Goal: Information Seeking & Learning: Learn about a topic

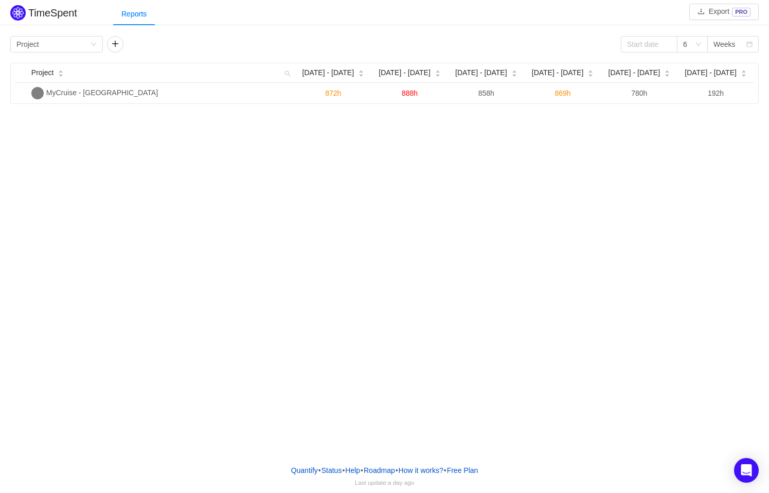
click at [469, 347] on div "TimeSpent Export PRO Reports Group by Project 6 Weeks Project [DATE] [DATE] - […" at bounding box center [384, 228] width 769 height 456
click at [707, 75] on span "[DATE] - [DATE]" at bounding box center [710, 72] width 52 height 11
click at [719, 72] on span "[DATE] - [DATE]" at bounding box center [710, 72] width 52 height 11
click at [609, 143] on div "TimeSpent Export PRO Reports Group by Project 6 Weeks Project [DATE] [DATE] - […" at bounding box center [384, 228] width 769 height 456
click at [651, 39] on input at bounding box center [649, 44] width 57 height 16
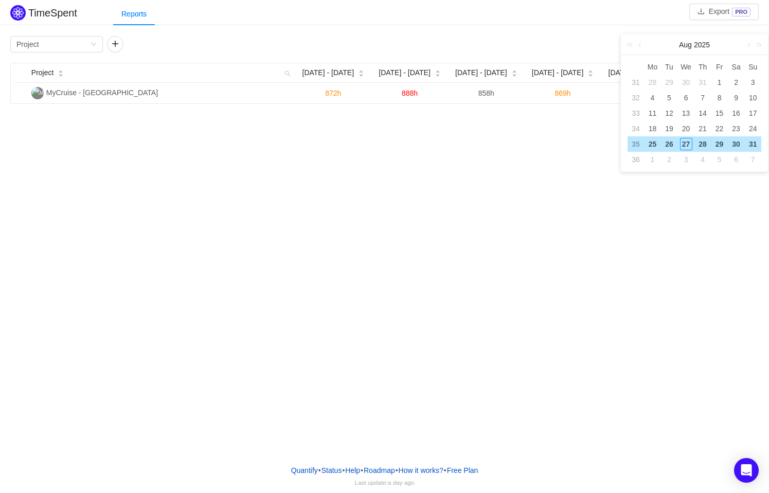
click at [525, 27] on div "TimeSpent Export PRO Reports Group by Project 6 Weeks Project [DATE] [DATE] - […" at bounding box center [384, 53] width 769 height 101
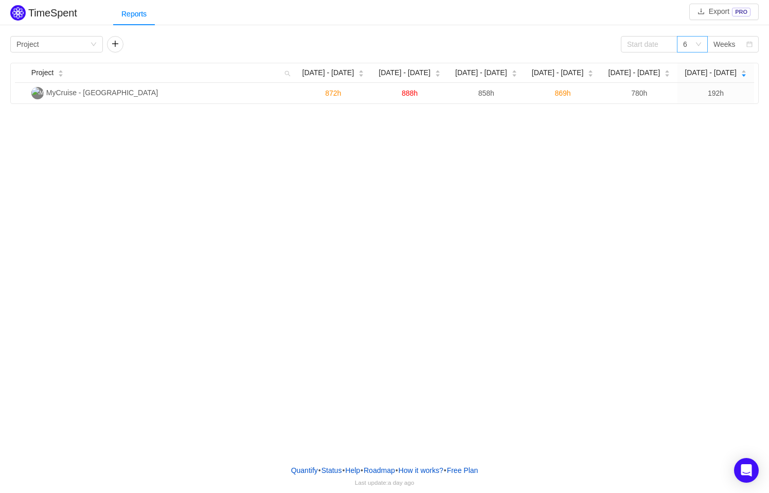
click at [702, 46] on div "6" at bounding box center [692, 44] width 31 height 16
click at [443, 188] on div "TimeSpent Export PRO Reports Group by Project 6 Weeks Project [DATE] [DATE] - […" at bounding box center [384, 228] width 769 height 456
click at [94, 45] on icon "icon: down" at bounding box center [93, 45] width 5 height 4
click at [186, 39] on div "Group by Project 6 Weeks" at bounding box center [384, 44] width 748 height 16
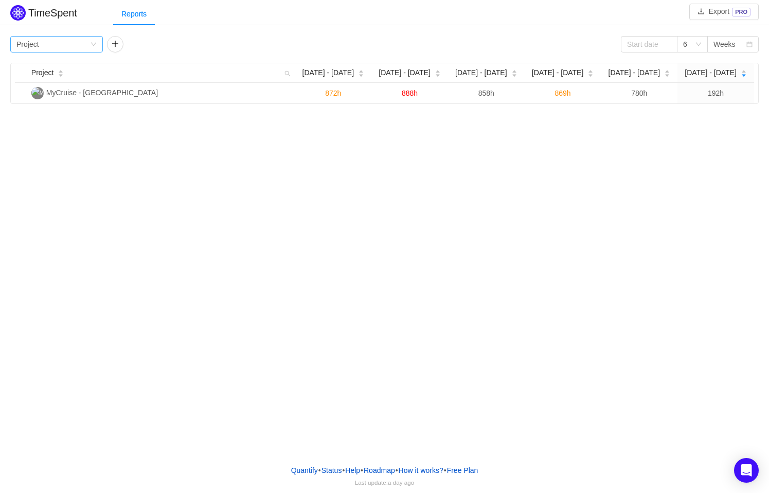
click at [68, 45] on div "Group by Project" at bounding box center [53, 44] width 74 height 15
click at [51, 114] on li "Epic" at bounding box center [56, 113] width 93 height 16
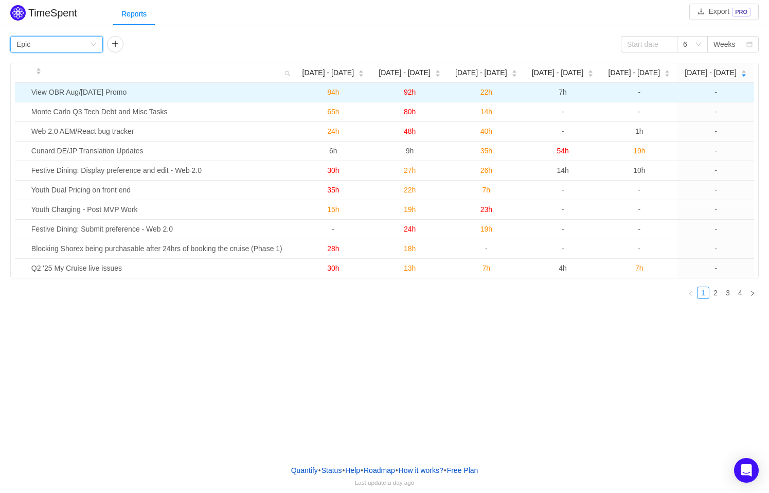
click at [333, 92] on span "84h" at bounding box center [333, 92] width 12 height 8
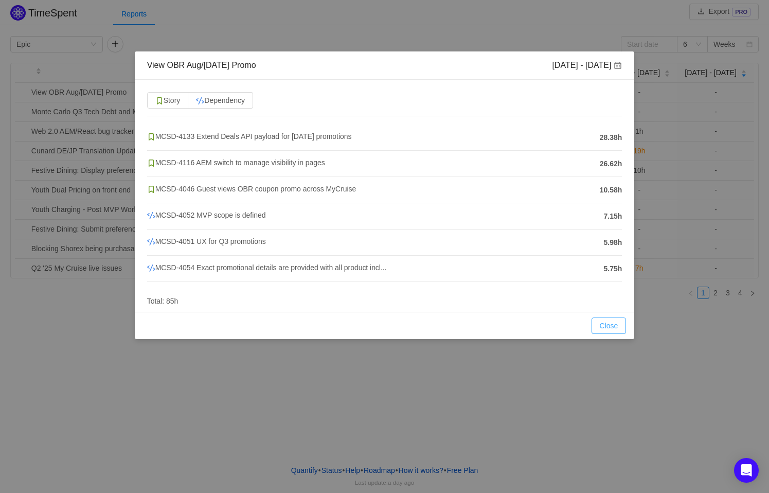
click at [603, 319] on button "Close" at bounding box center [608, 325] width 35 height 16
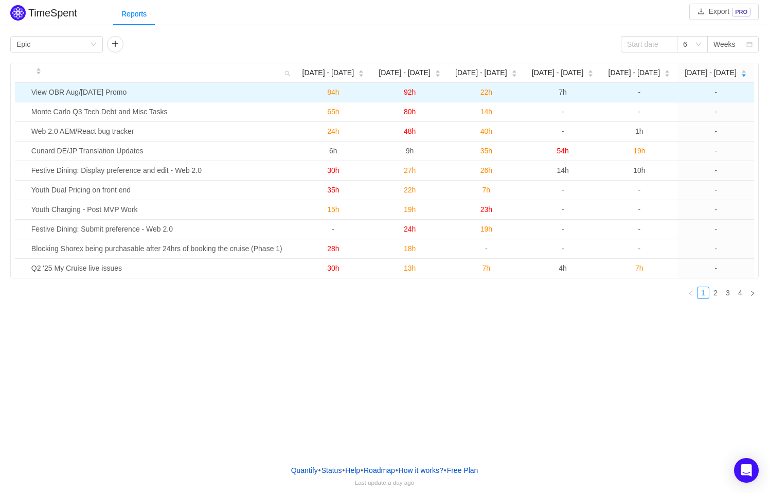
click at [110, 92] on td "View OBR Aug/[DATE] Promo" at bounding box center [161, 93] width 268 height 20
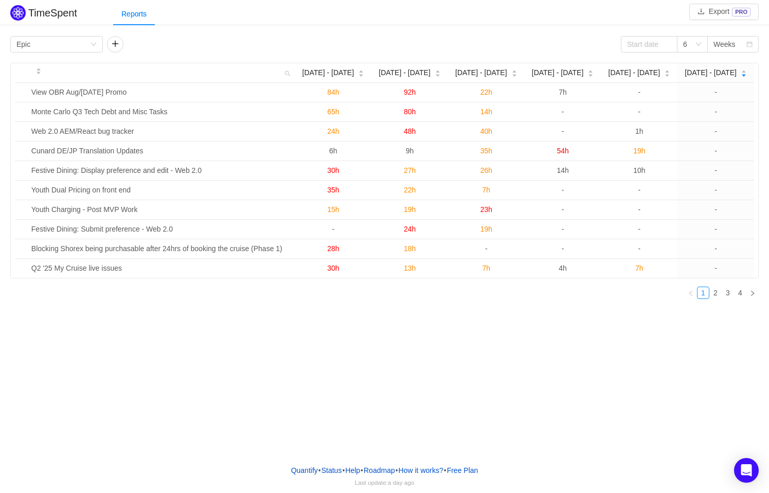
click at [161, 337] on div "TimeSpent Export PRO Reports Group by Epic 6 Weeks [DATE] [DATE] - [DATE] - Aug…" at bounding box center [384, 228] width 769 height 456
click at [114, 43] on button "button" at bounding box center [115, 44] width 16 height 16
click at [204, 45] on button "button" at bounding box center [207, 44] width 16 height 16
click at [718, 293] on link "2" at bounding box center [715, 292] width 11 height 11
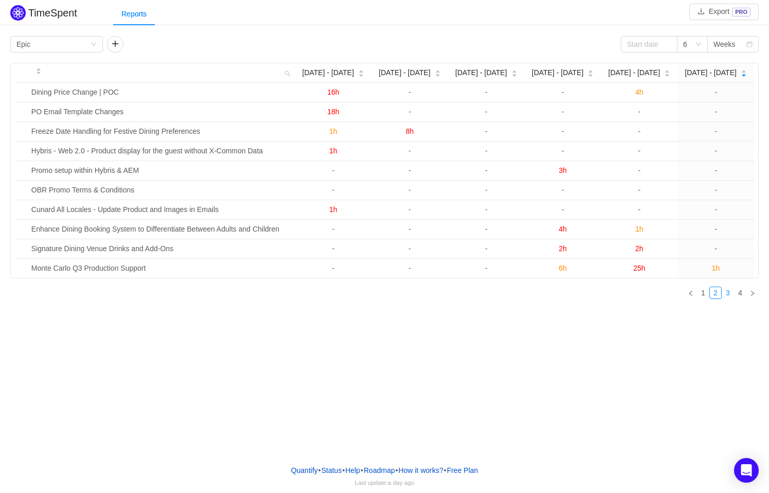
click at [726, 292] on link "3" at bounding box center [727, 292] width 11 height 11
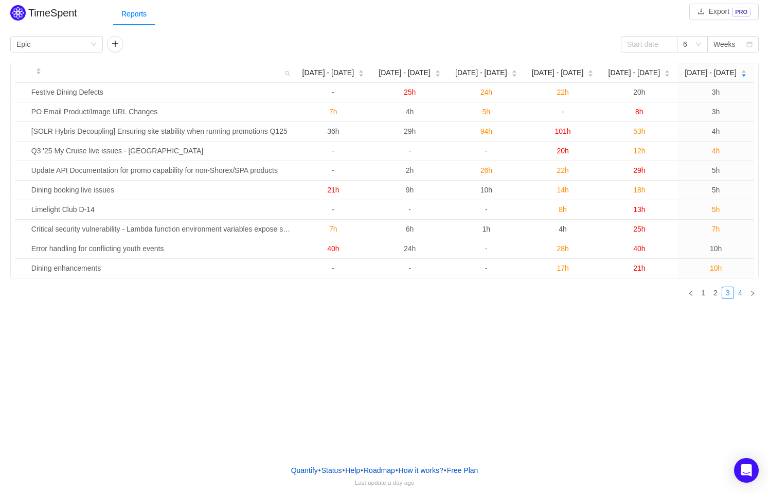
click at [740, 292] on link "4" at bounding box center [739, 292] width 11 height 11
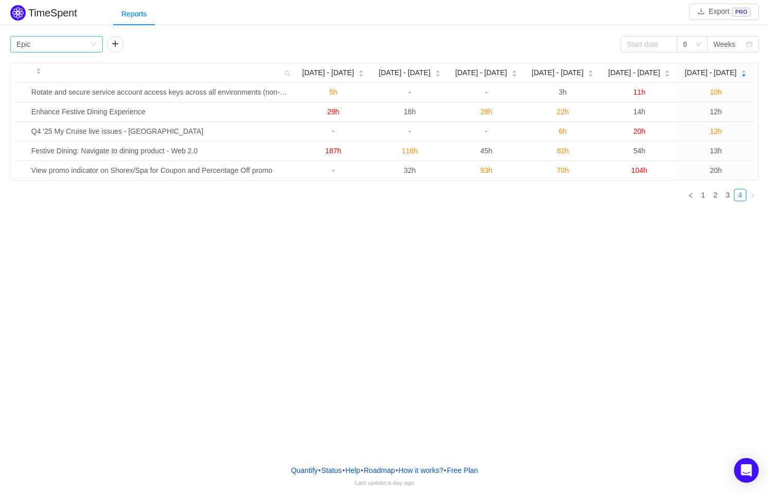
click at [92, 45] on icon "icon: down" at bounding box center [93, 44] width 6 height 6
click at [51, 79] on li "Team" at bounding box center [56, 80] width 93 height 16
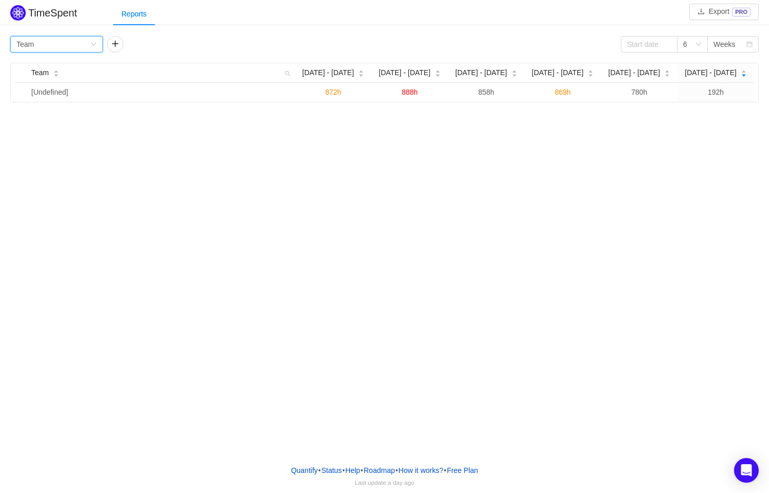
click at [70, 40] on div "Group by Team" at bounding box center [53, 44] width 74 height 15
click at [47, 112] on li "Epic" at bounding box center [56, 113] width 93 height 16
